Goal: Browse casually

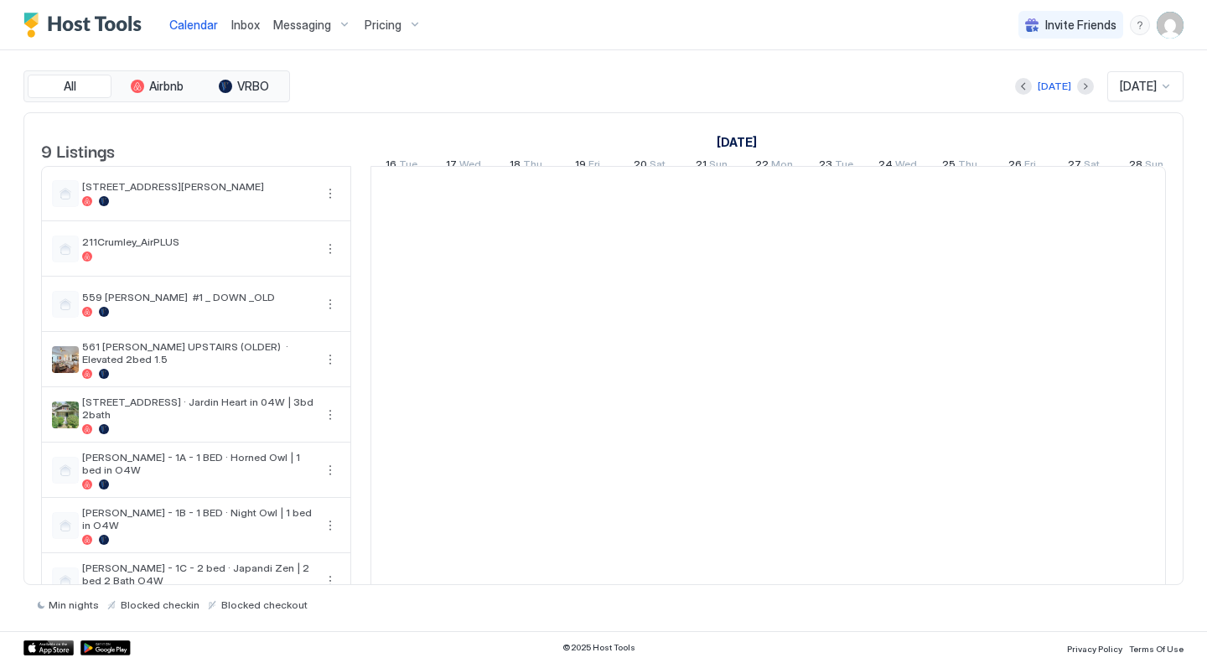
scroll to position [0, 931]
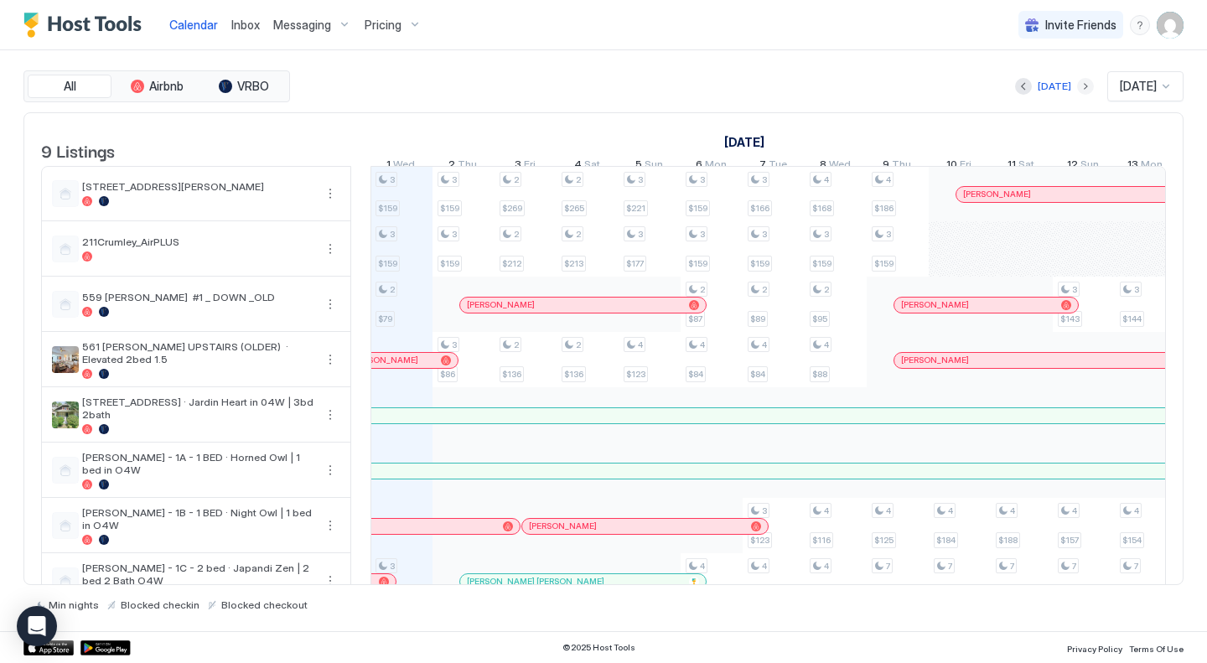
click at [1077, 87] on button "Next month" at bounding box center [1085, 86] width 17 height 17
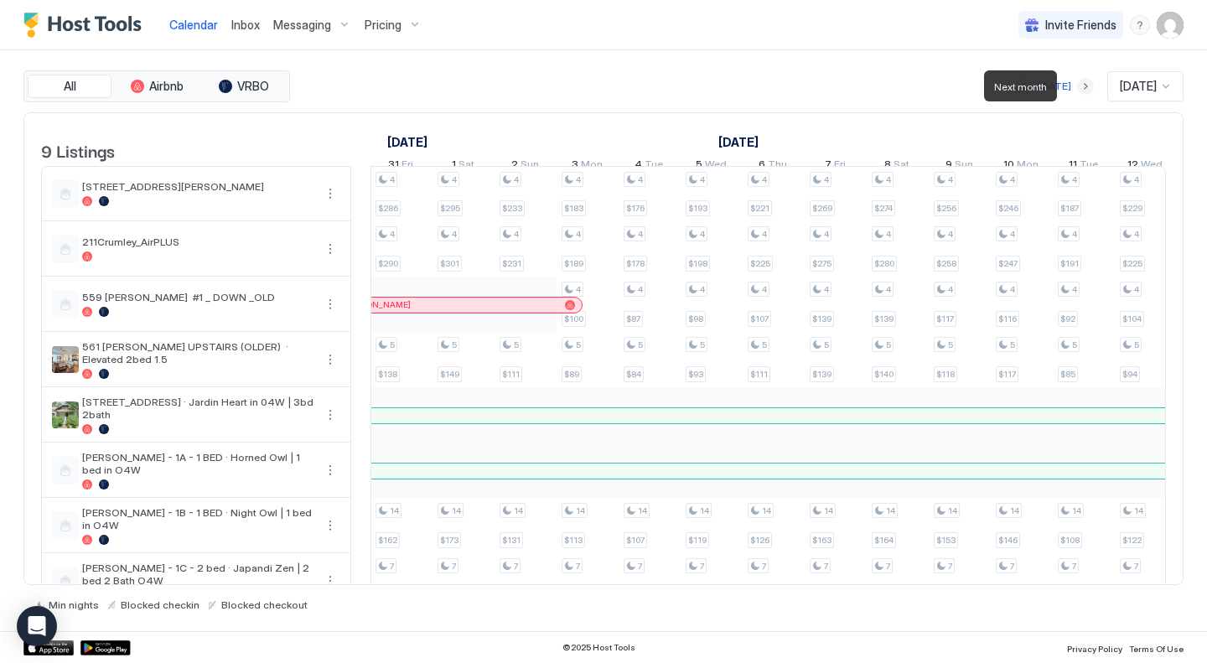
click at [1077, 87] on button "Next month" at bounding box center [1085, 86] width 17 height 17
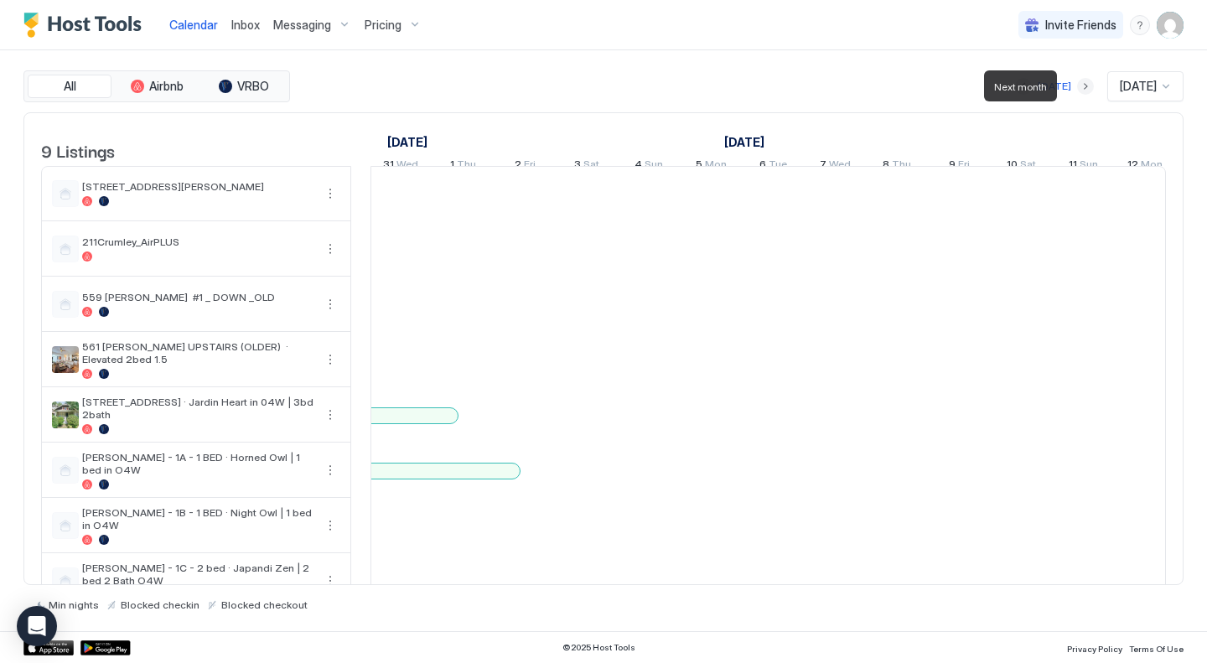
click at [1077, 87] on button "Next month" at bounding box center [1085, 86] width 17 height 17
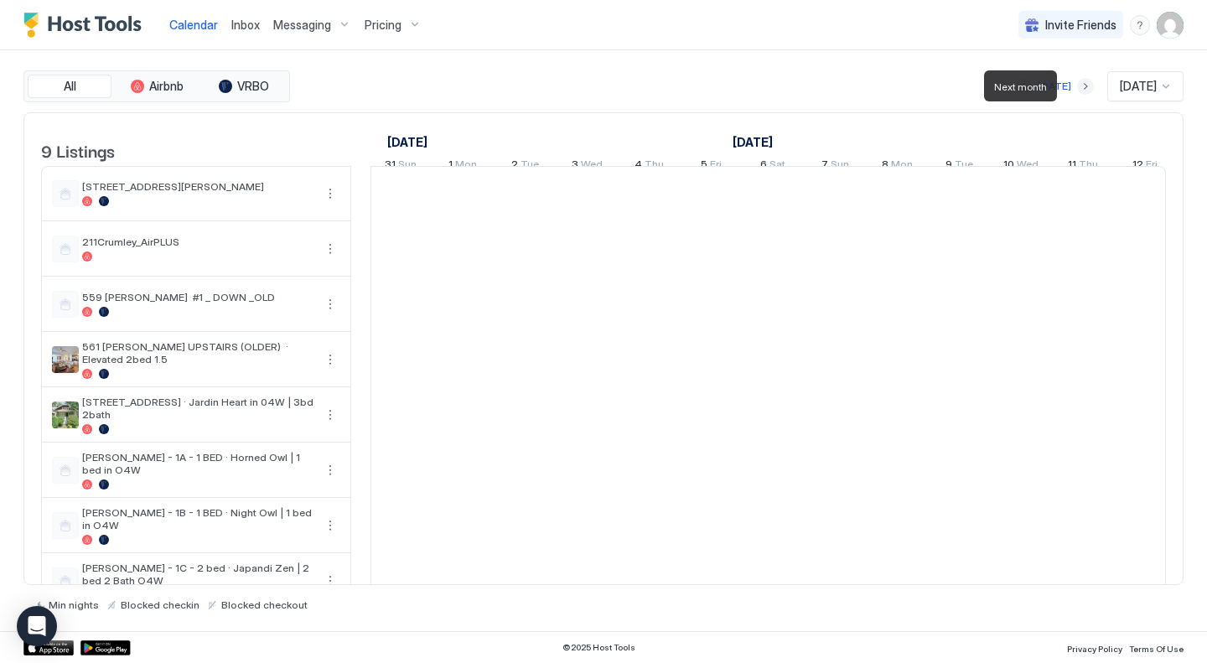
click at [1077, 87] on button "Next month" at bounding box center [1085, 86] width 17 height 17
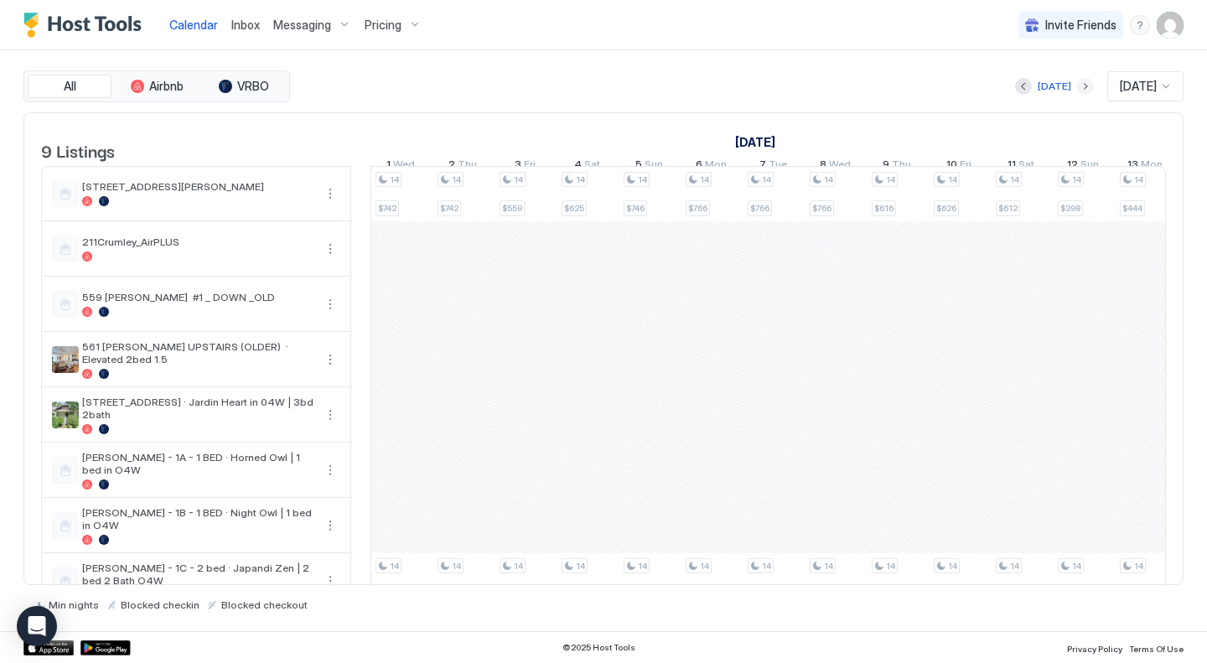
click at [1077, 84] on button "Next month" at bounding box center [1085, 86] width 17 height 17
click at [1015, 85] on button "Previous month" at bounding box center [1023, 86] width 17 height 17
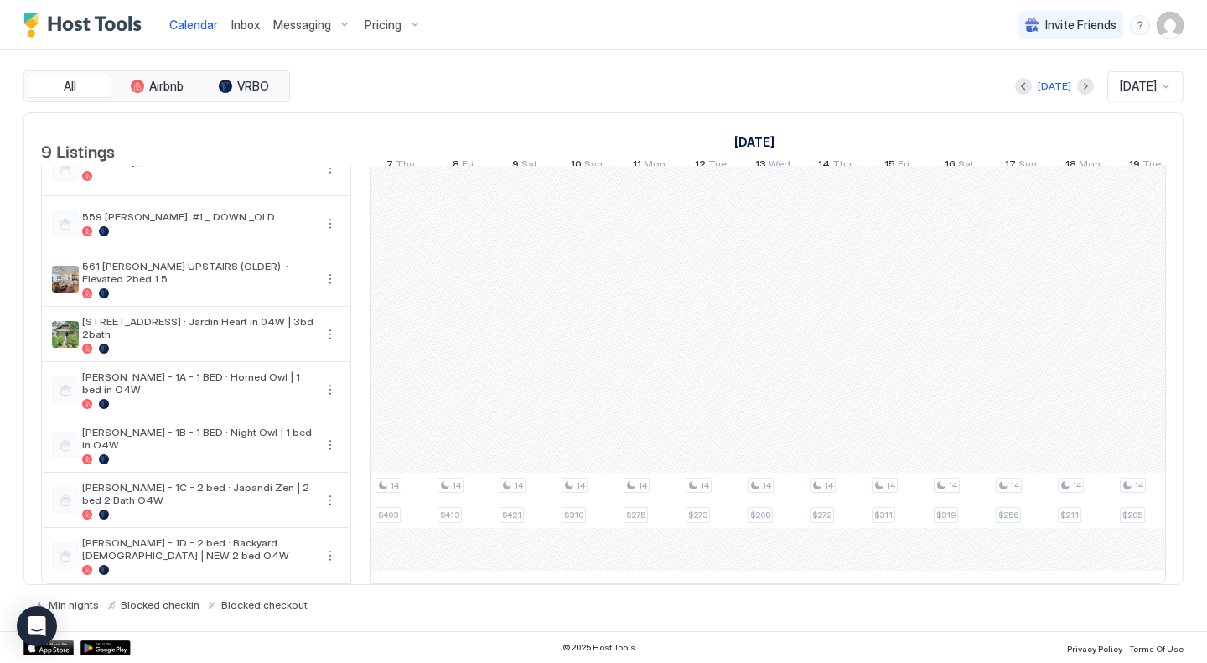
scroll to position [0, 1236]
click at [1038, 86] on div "[DATE]" at bounding box center [1055, 86] width 34 height 15
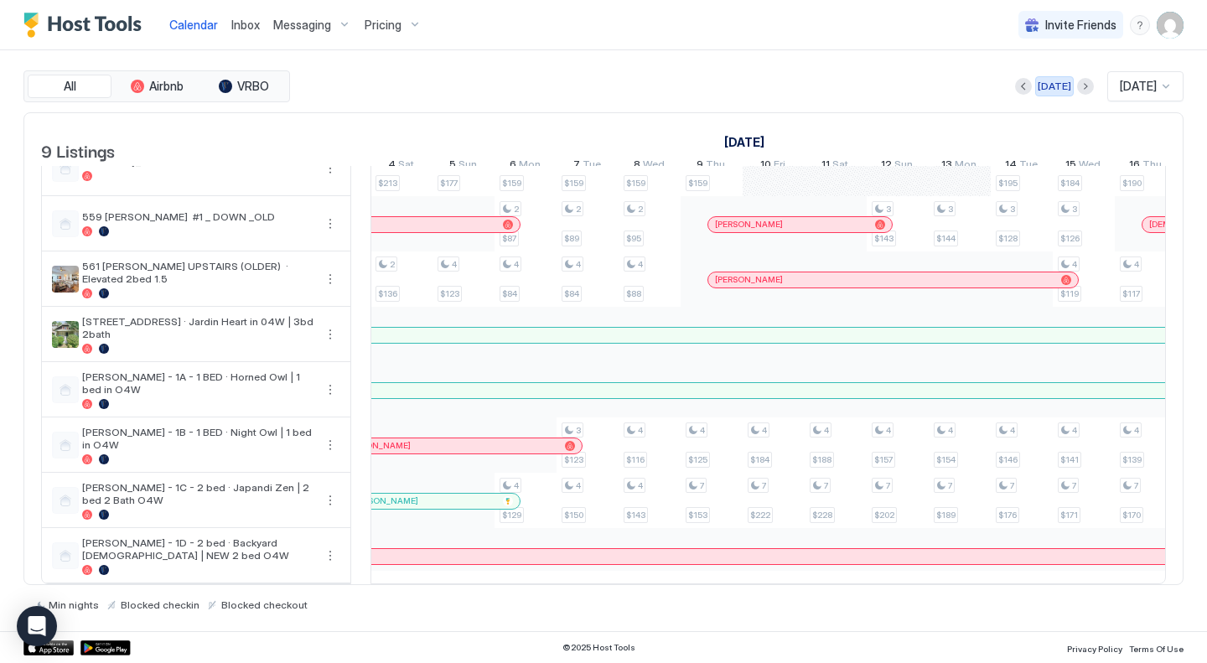
scroll to position [0, 931]
